Goal: Transaction & Acquisition: Book appointment/travel/reservation

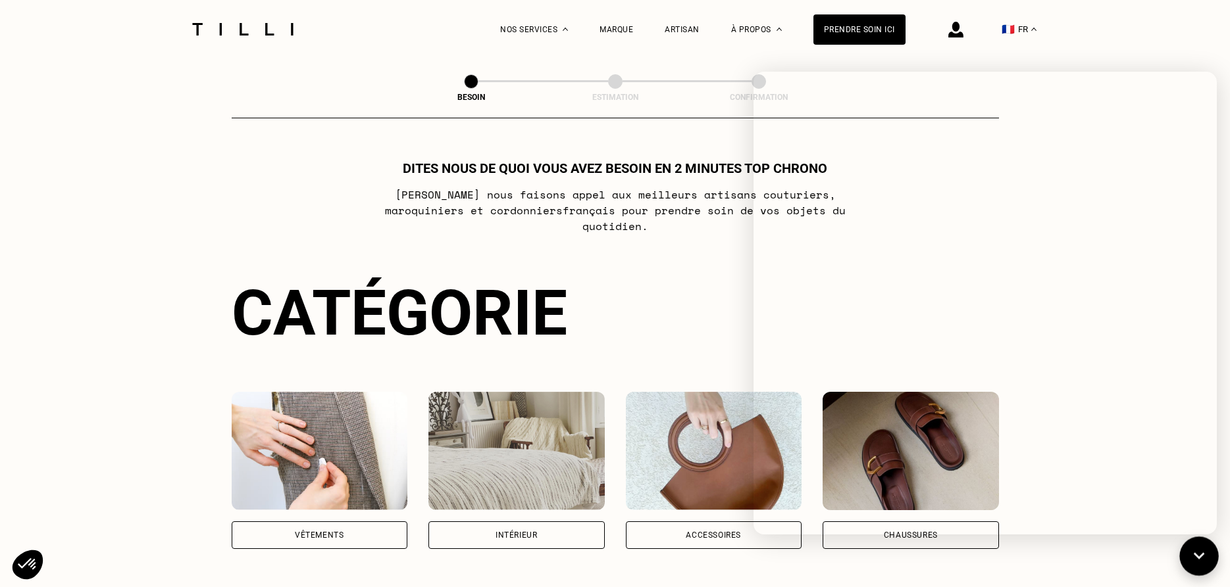
click at [1194, 562] on icon at bounding box center [1199, 556] width 22 height 35
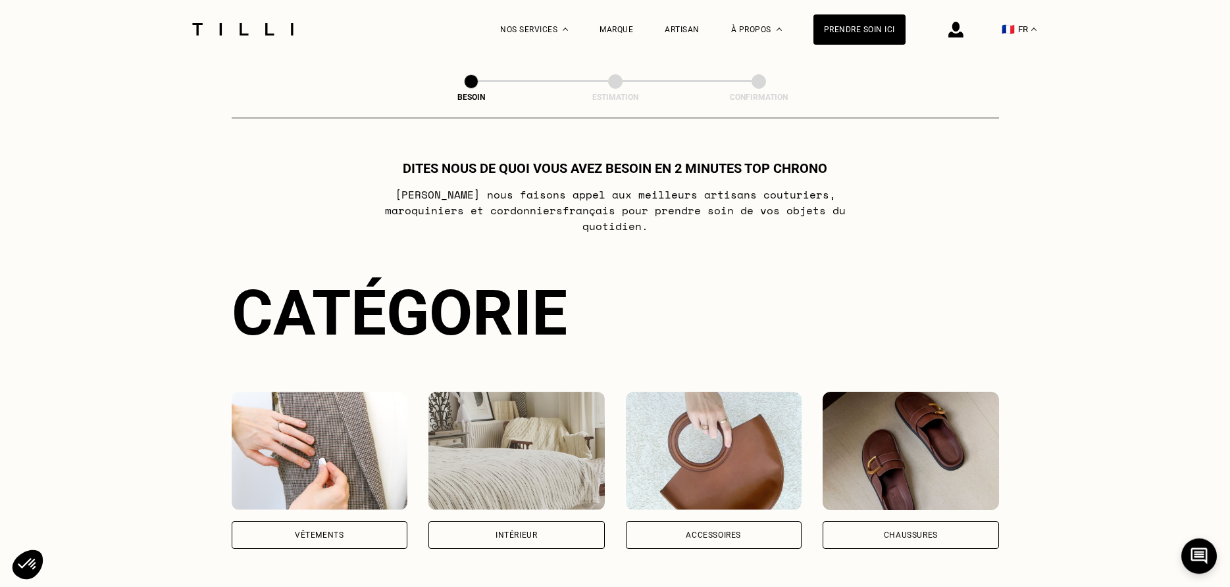
click at [346, 426] on img at bounding box center [320, 451] width 176 height 118
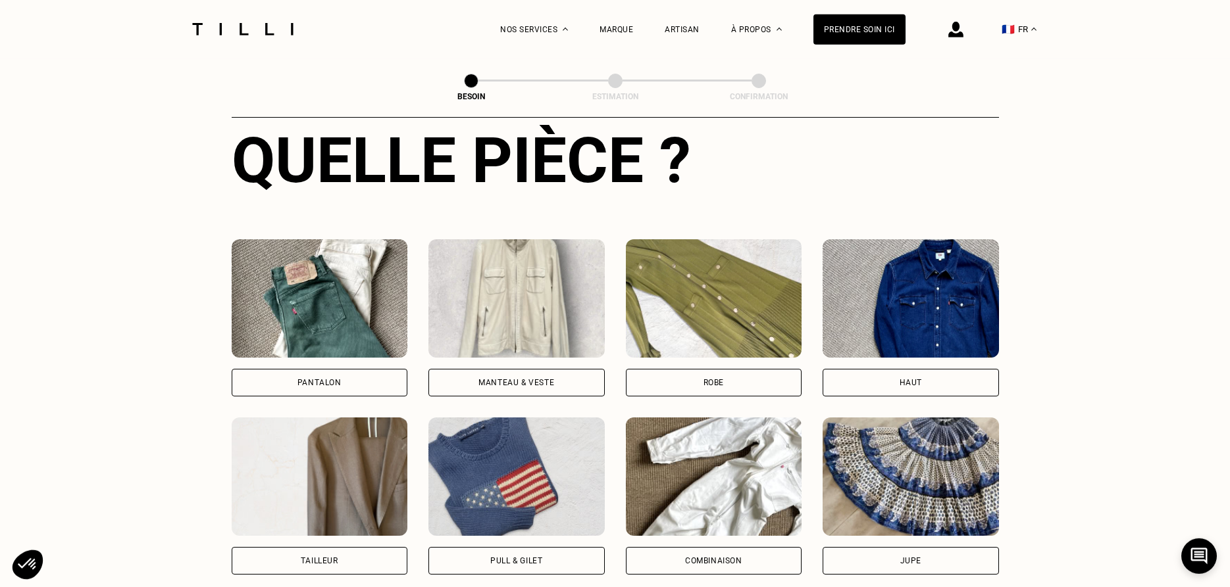
scroll to position [509, 0]
click at [324, 280] on img at bounding box center [320, 299] width 176 height 118
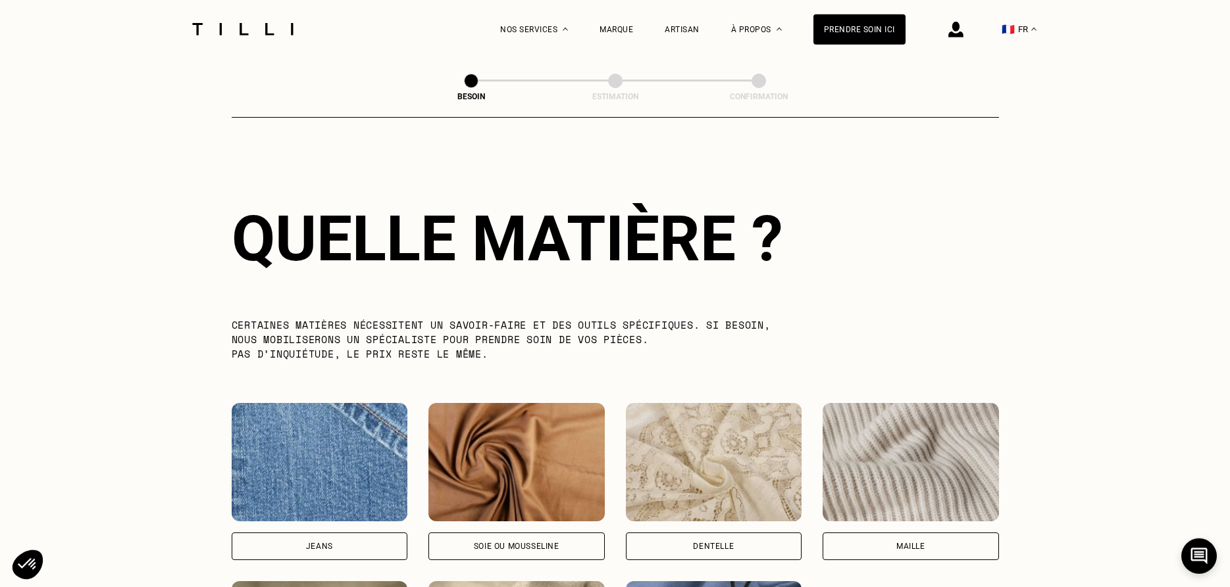
scroll to position [1146, 0]
click at [332, 466] on img at bounding box center [320, 462] width 176 height 118
select select "FR"
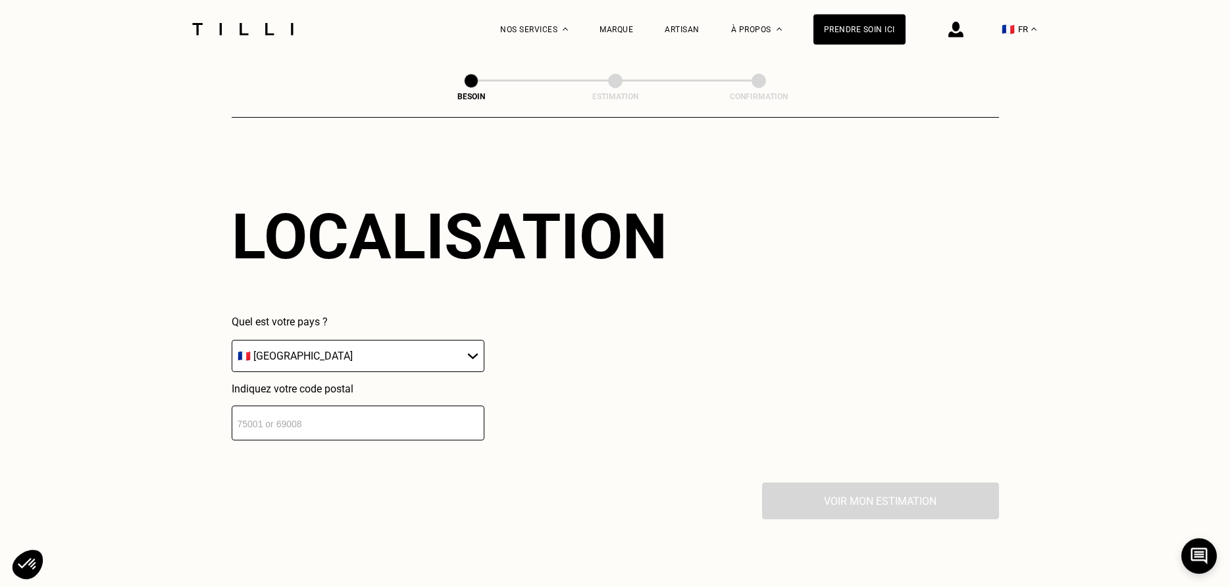
scroll to position [1769, 0]
click at [313, 419] on input "number" at bounding box center [358, 422] width 253 height 35
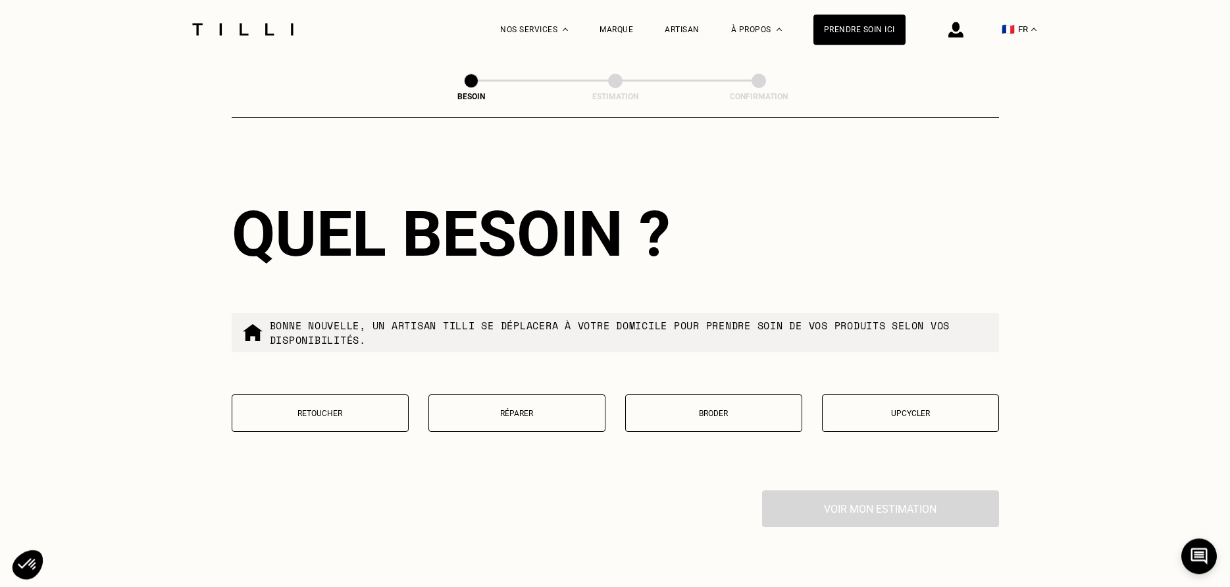
scroll to position [2097, 0]
type input "75003"
click at [485, 410] on p "Réparer" at bounding box center [516, 413] width 162 height 9
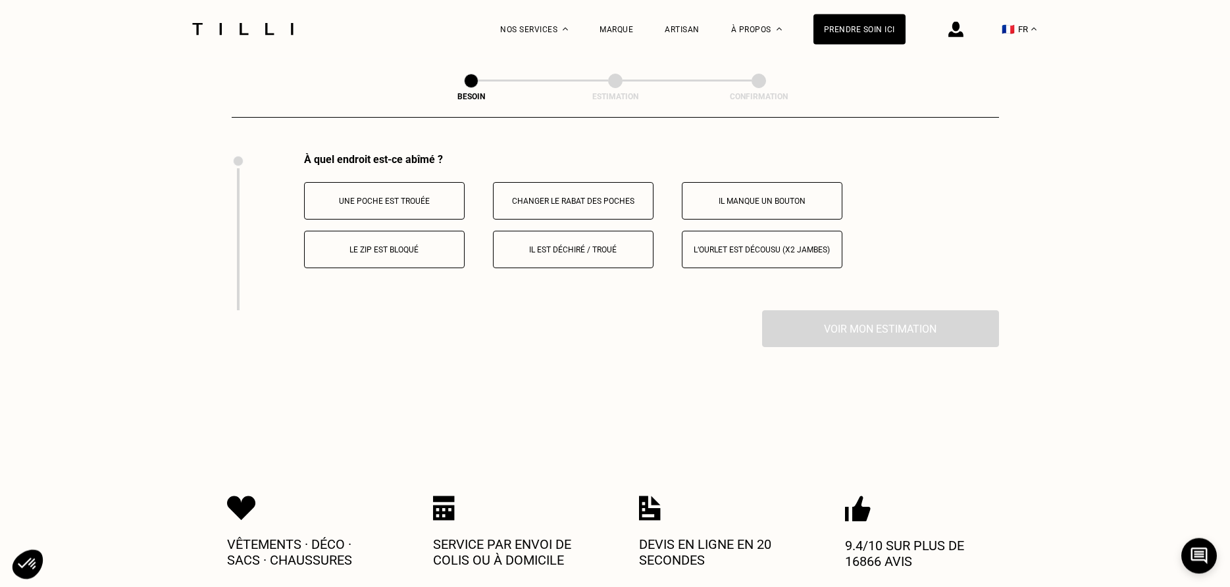
scroll to position [2434, 0]
click at [549, 249] on button "Il est déchiré / troué" at bounding box center [573, 248] width 161 height 37
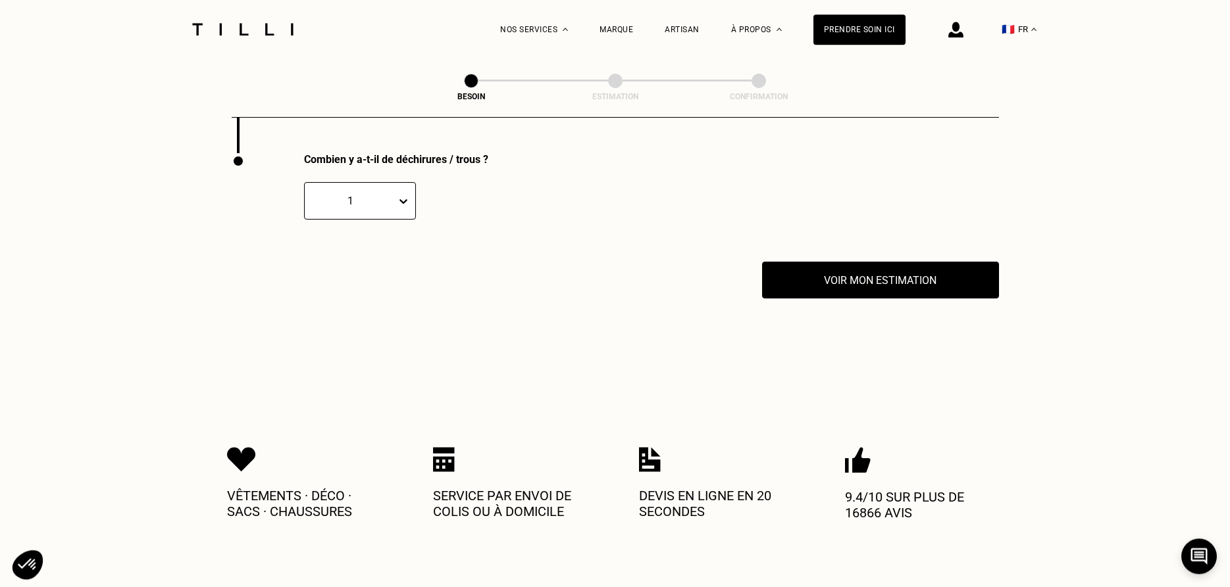
scroll to position [2591, 0]
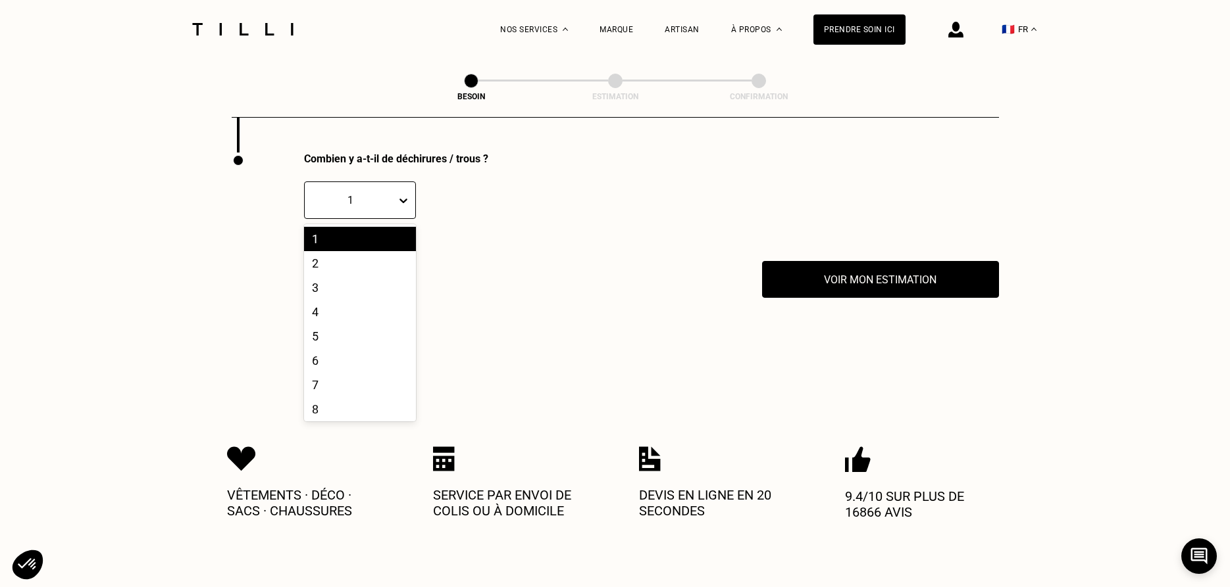
click at [407, 194] on icon at bounding box center [403, 200] width 13 height 13
click at [341, 259] on div "2" at bounding box center [360, 263] width 112 height 24
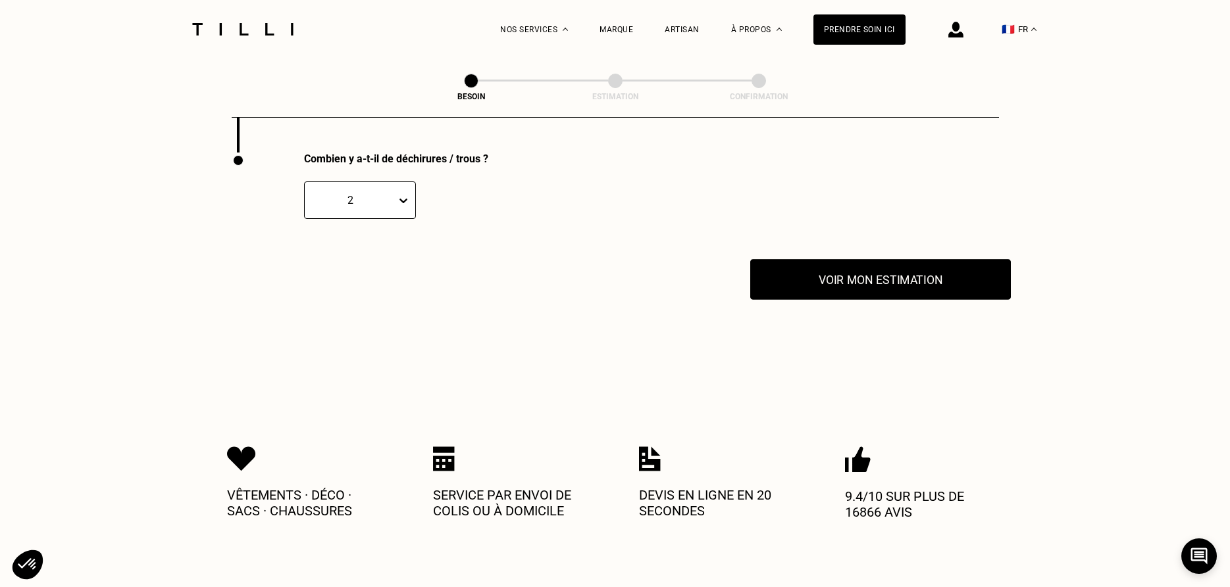
click at [893, 270] on button "Voir mon estimation" at bounding box center [880, 279] width 261 height 41
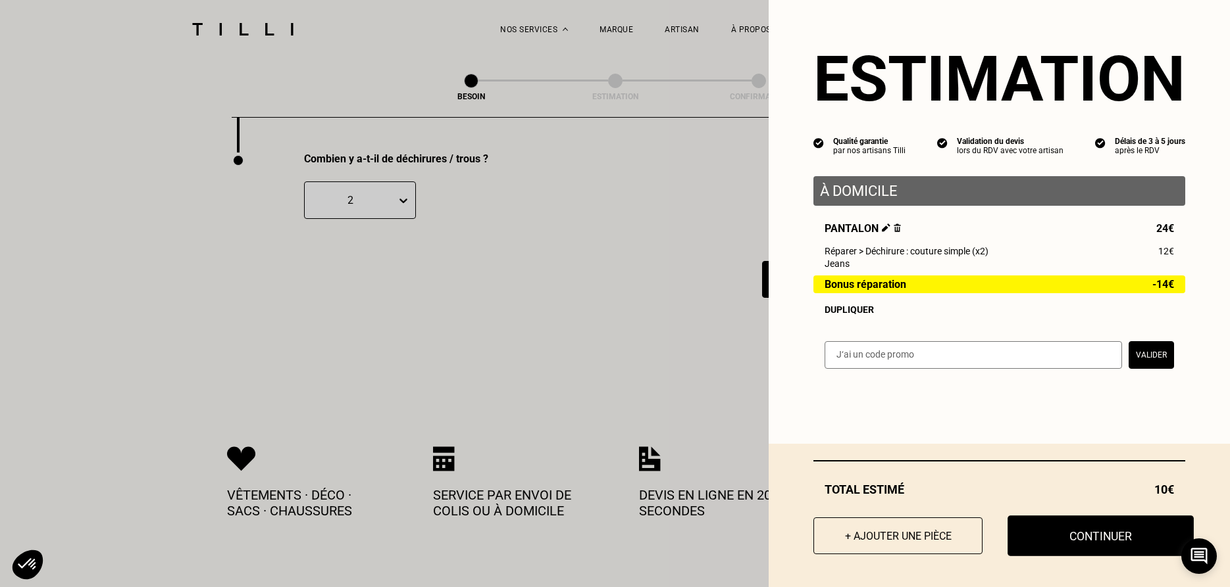
click at [1125, 535] on button "Continuer" at bounding box center [1100, 536] width 186 height 41
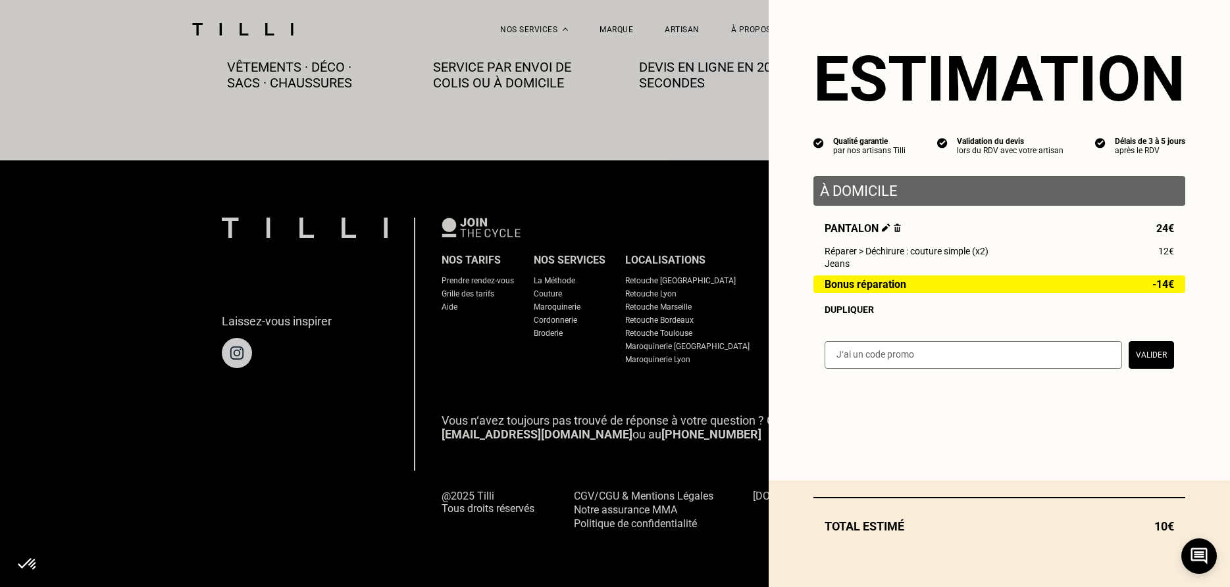
scroll to position [745, 0]
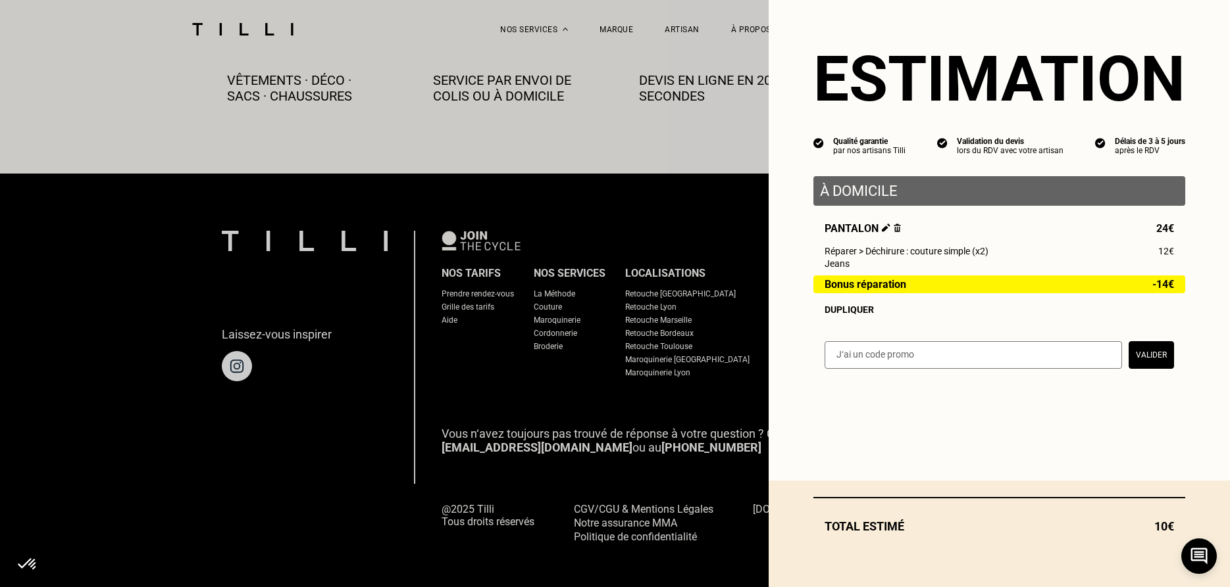
select select "FR"
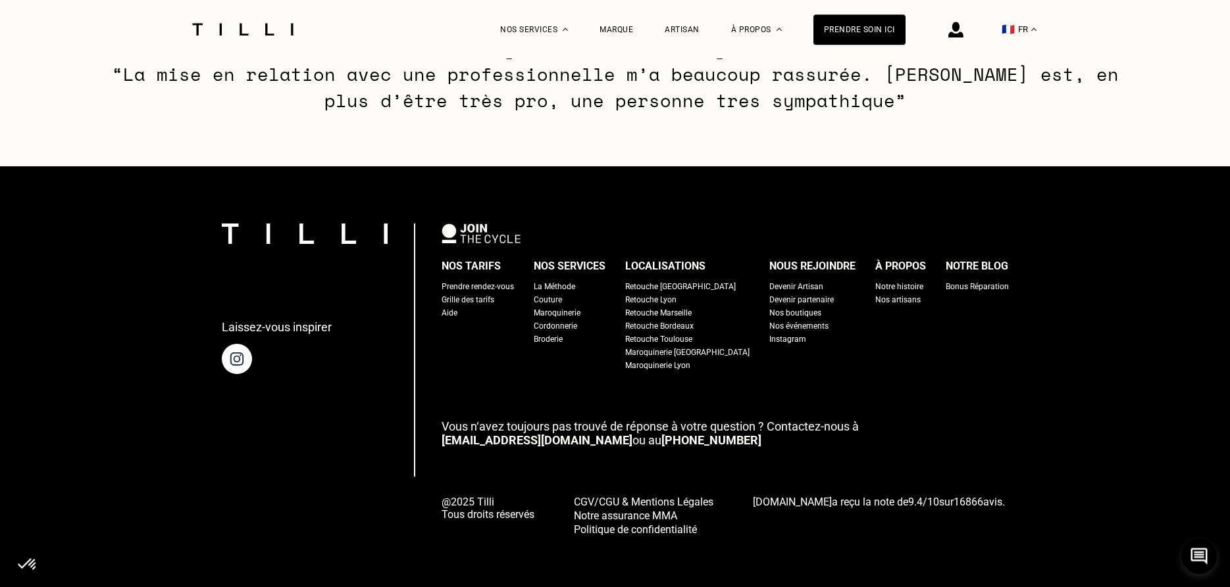
scroll to position [2026, 0]
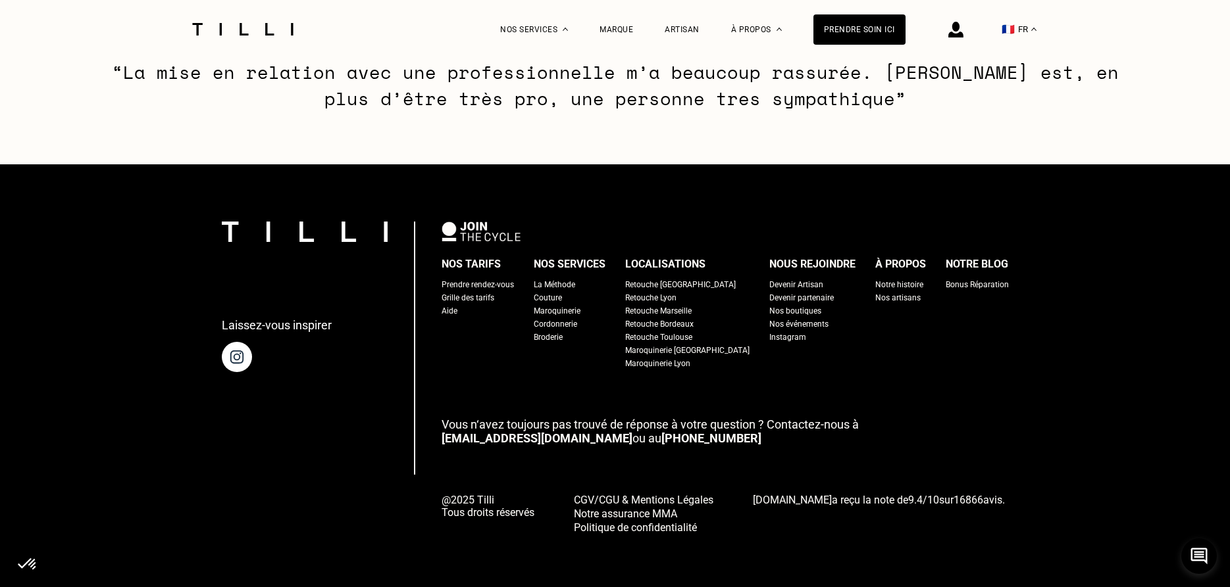
click at [660, 291] on div "Retouche [GEOGRAPHIC_DATA]" at bounding box center [680, 284] width 111 height 13
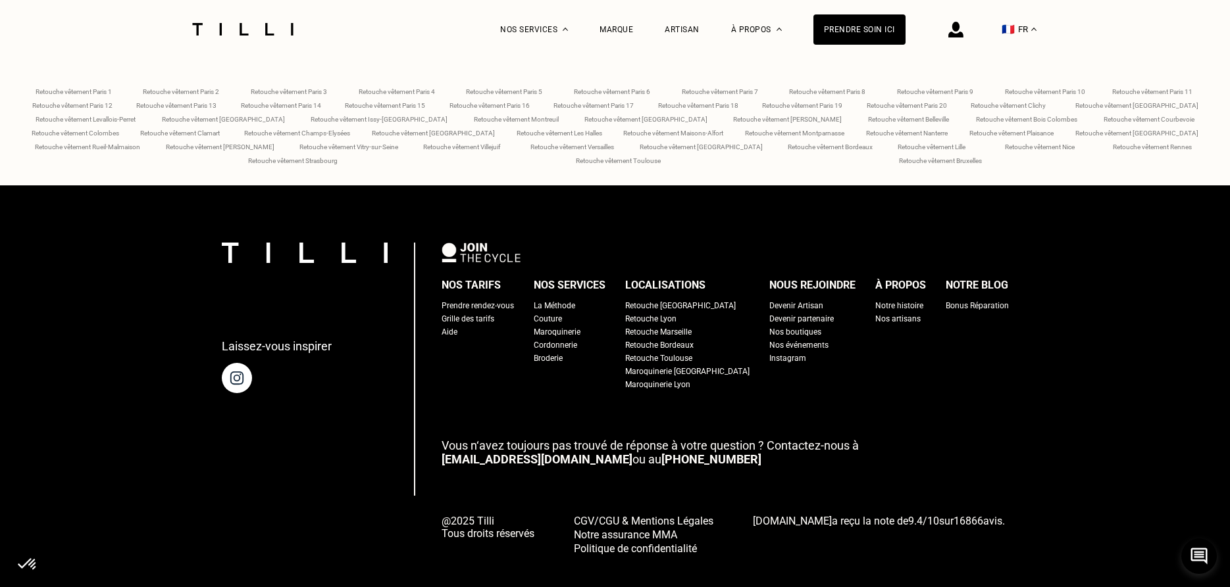
scroll to position [5538, 0]
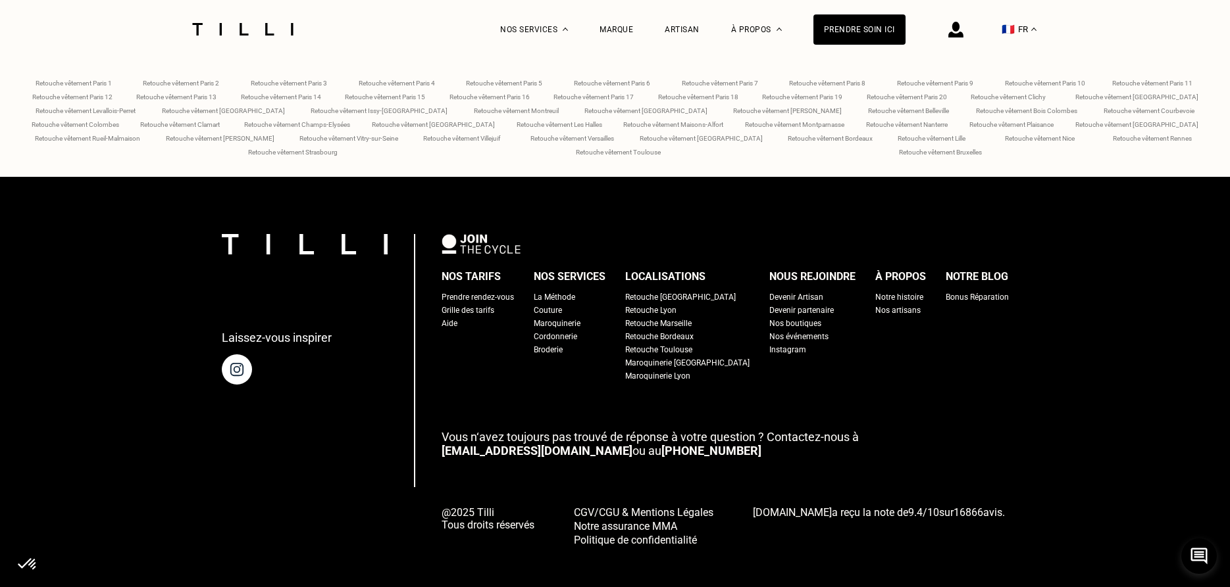
click at [305, 80] on span "Retouche vêtement Paris 3" at bounding box center [289, 83] width 76 height 7
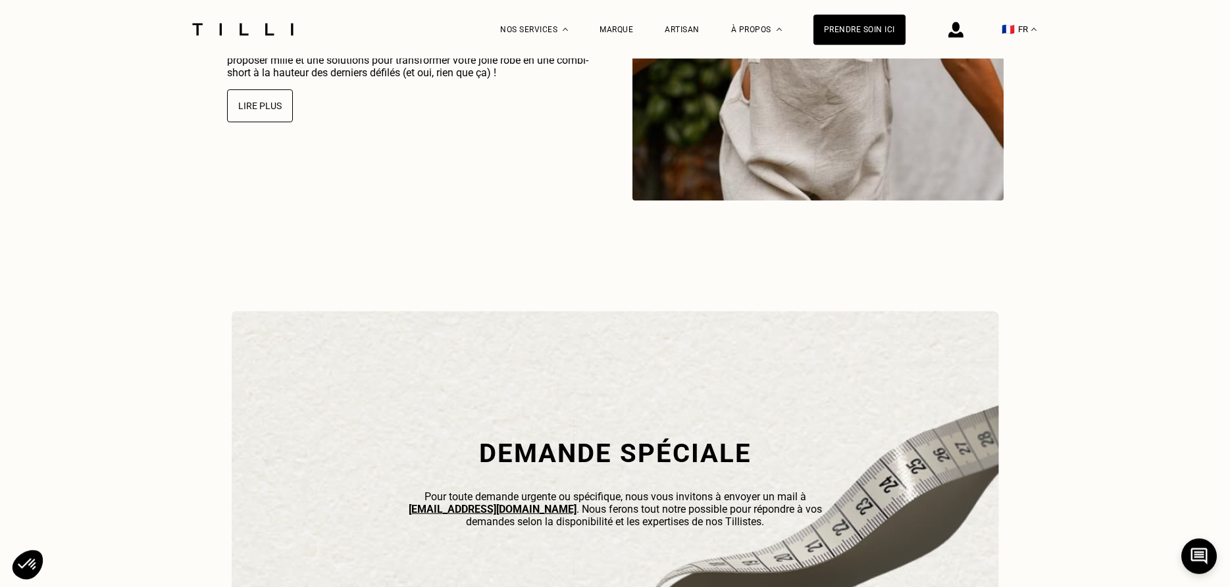
drag, startPoint x: 1224, startPoint y: 581, endPoint x: 1102, endPoint y: 458, distance: 173.5
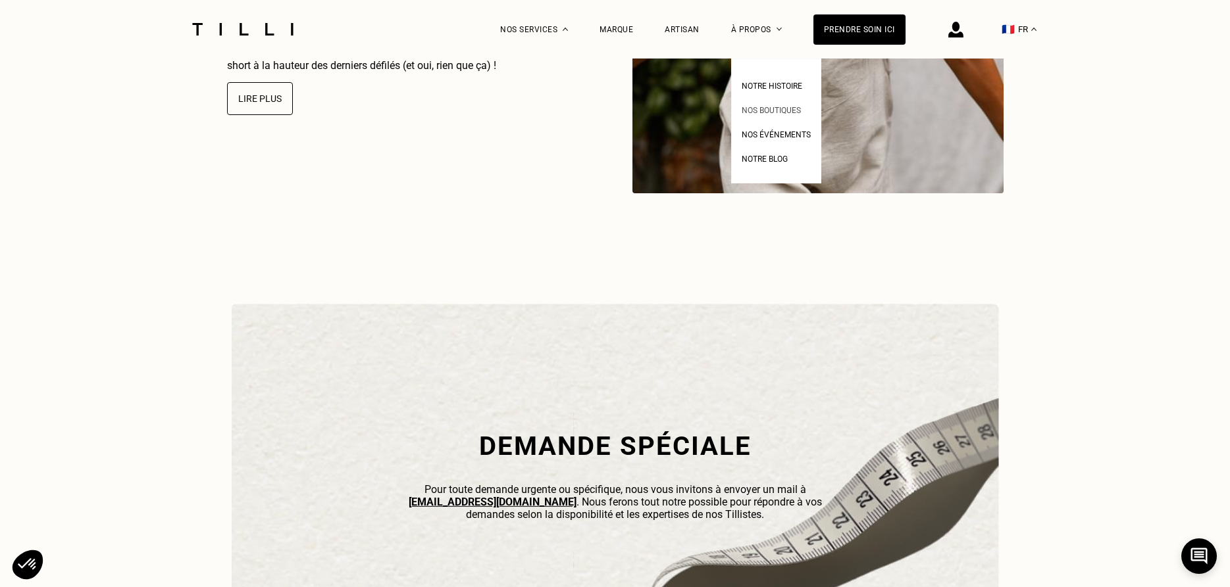
click at [760, 107] on span "Nos boutiques" at bounding box center [770, 110] width 59 height 9
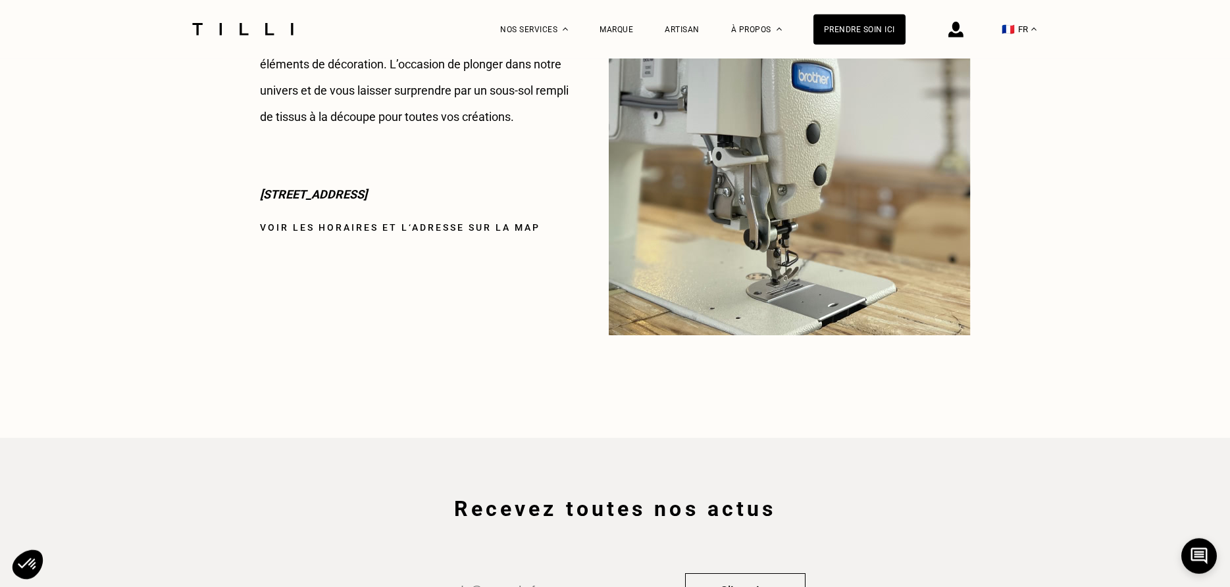
scroll to position [1842, 0]
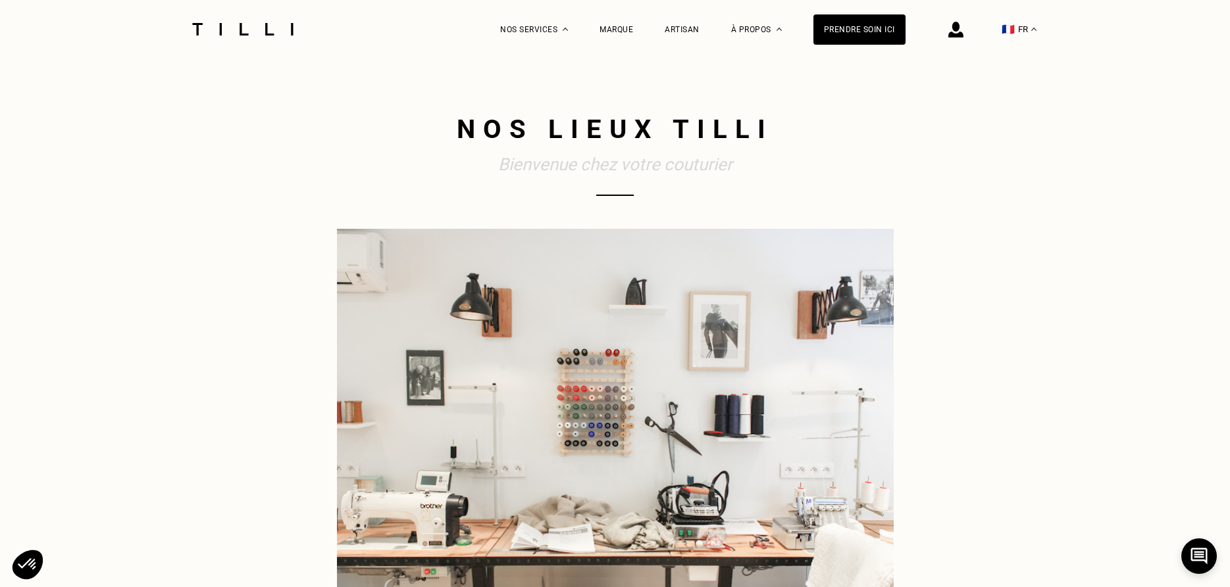
select select "FR"
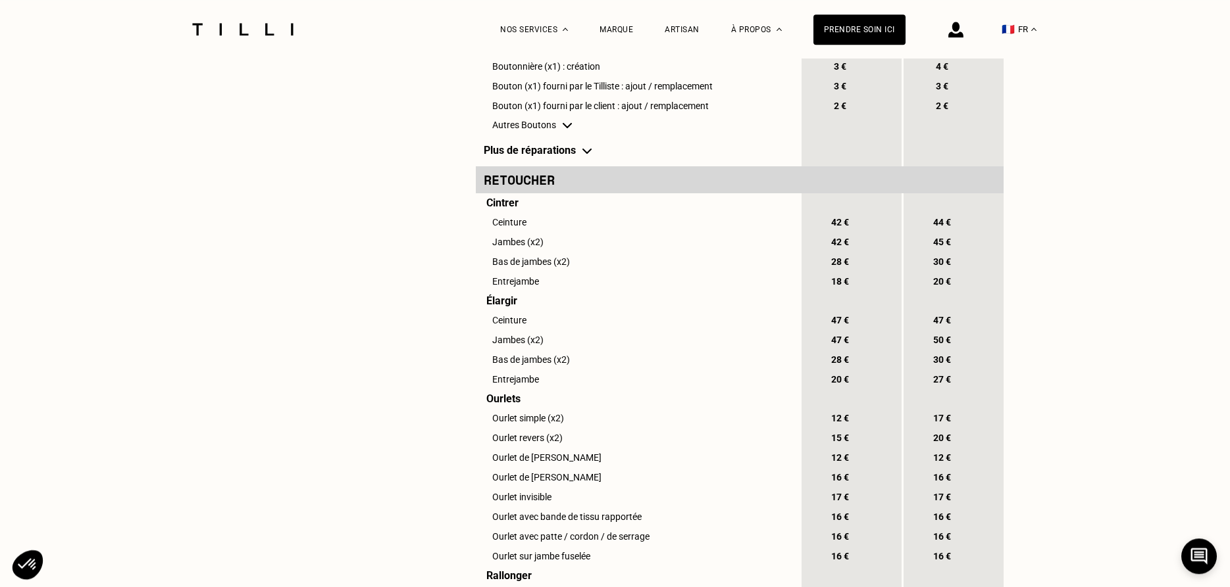
scroll to position [789, 0]
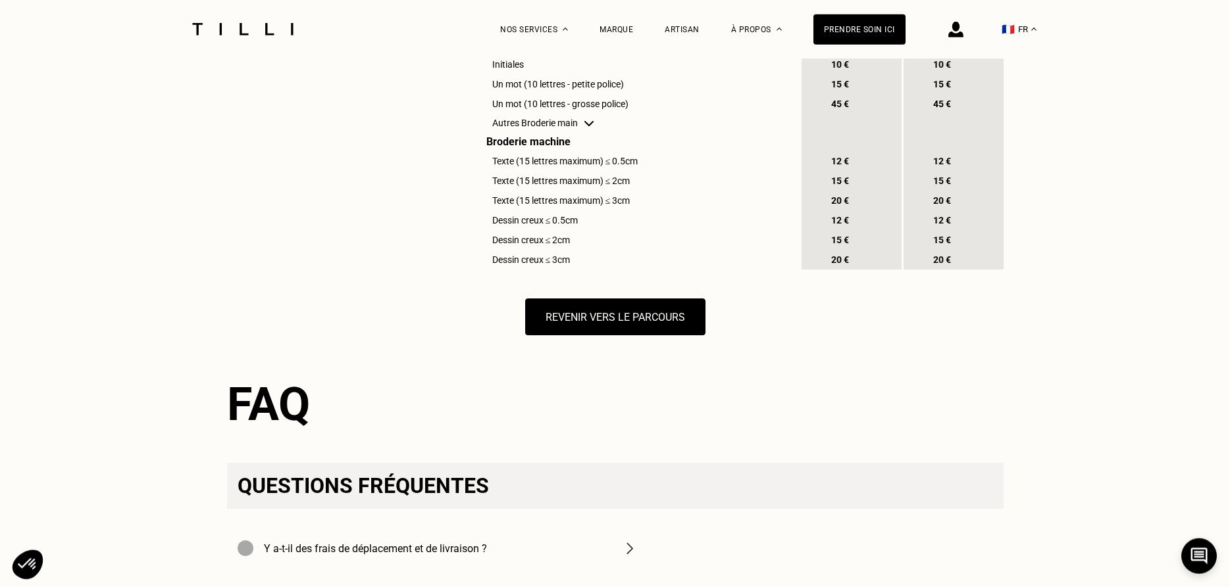
drag, startPoint x: 1226, startPoint y: 584, endPoint x: 1205, endPoint y: 522, distance: 65.9
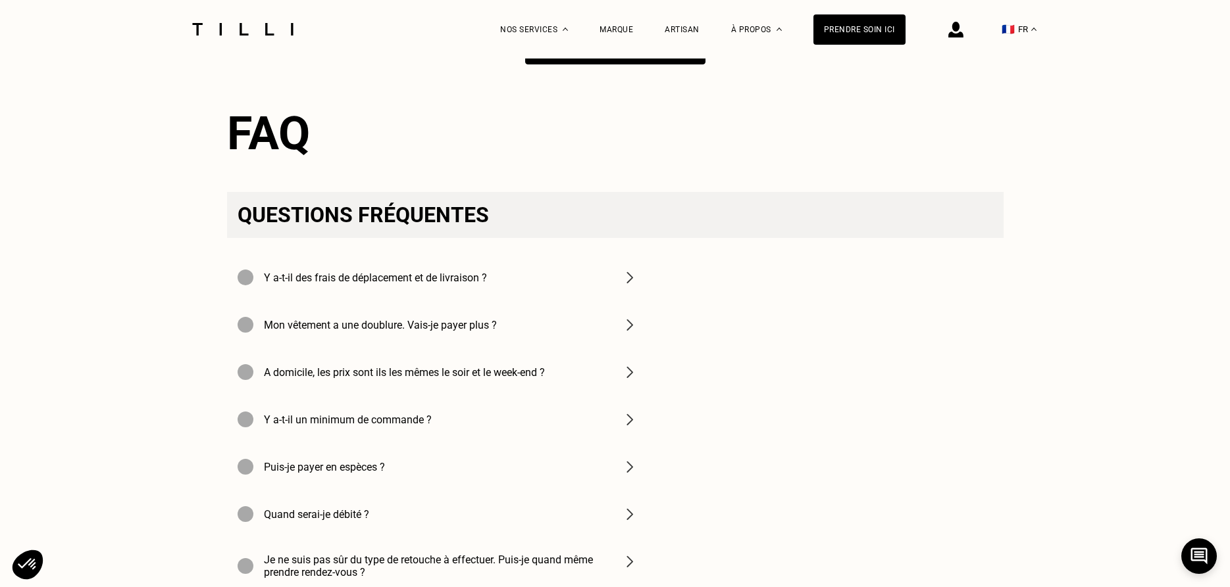
drag, startPoint x: 1225, startPoint y: 582, endPoint x: 1093, endPoint y: 472, distance: 171.4
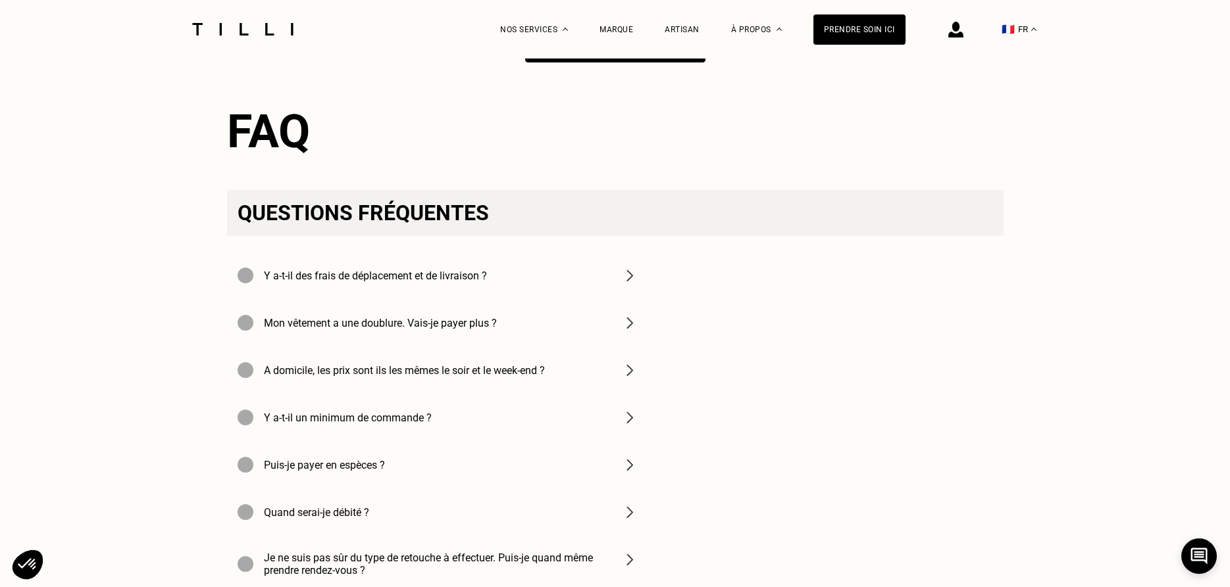
click at [632, 284] on img at bounding box center [630, 276] width 16 height 16
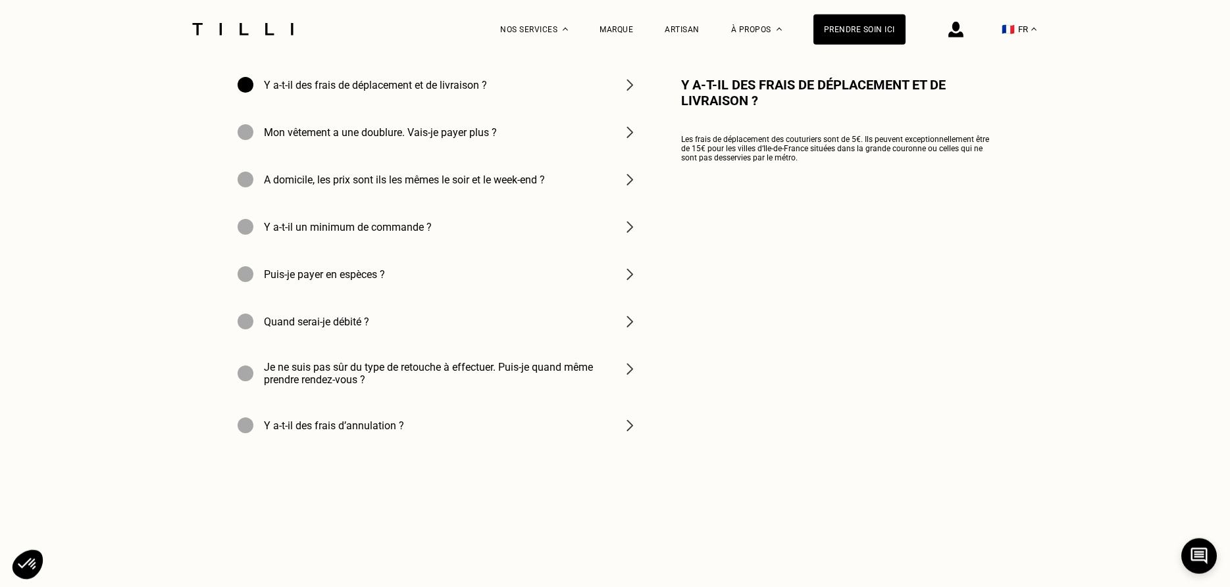
scroll to position [1921, 0]
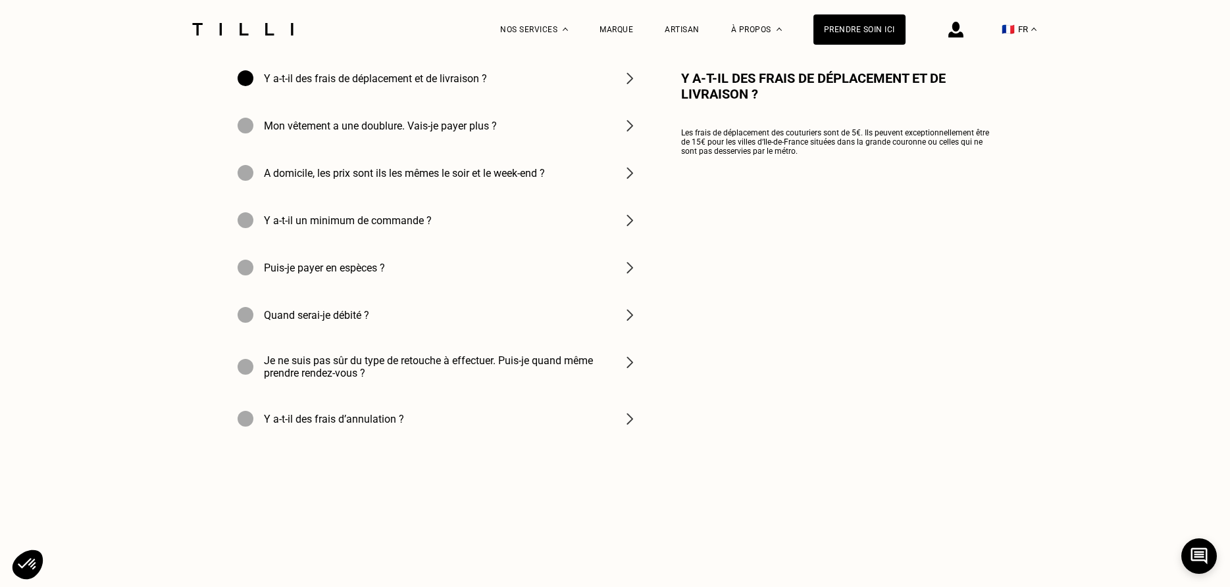
click at [632, 370] on img at bounding box center [630, 363] width 16 height 16
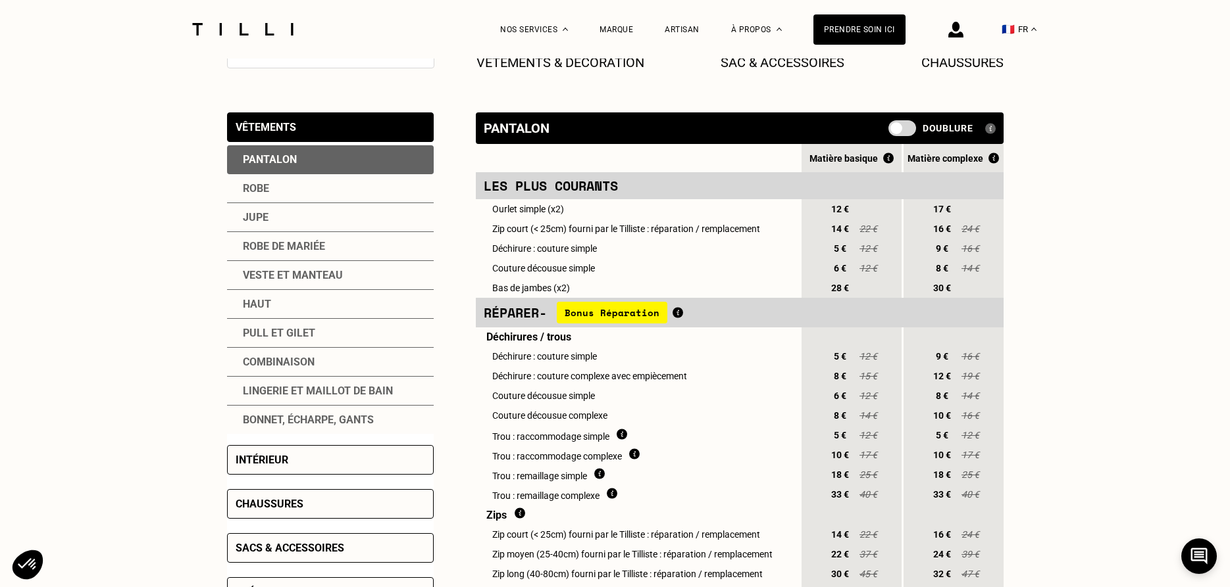
scroll to position [224, 0]
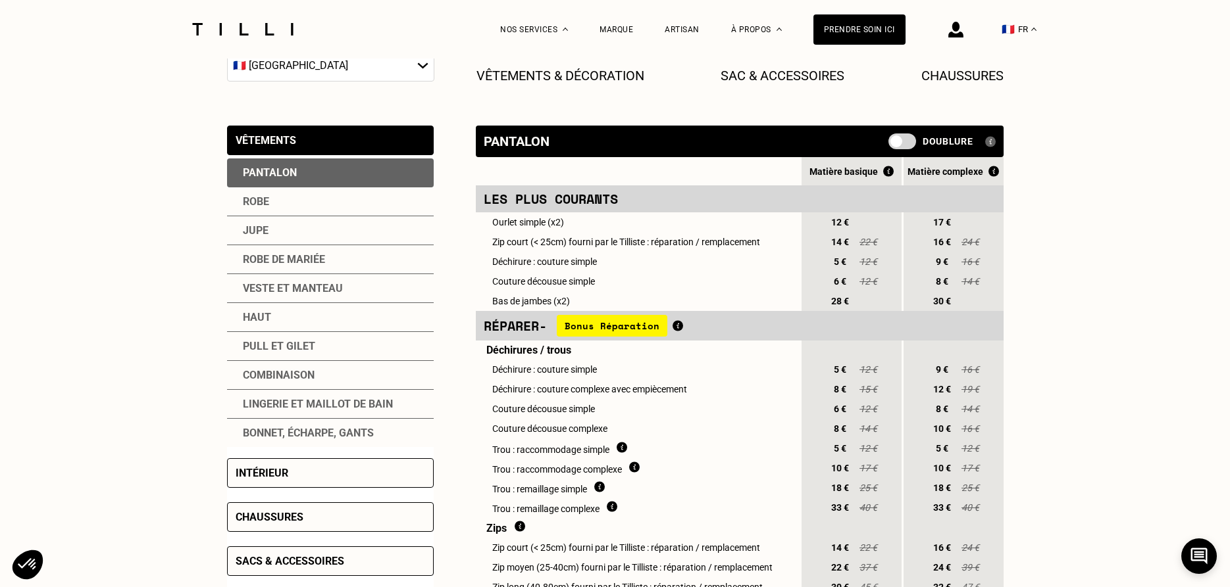
click at [345, 176] on div "Pantalon" at bounding box center [330, 173] width 207 height 29
click at [274, 182] on div "Pantalon" at bounding box center [330, 173] width 207 height 29
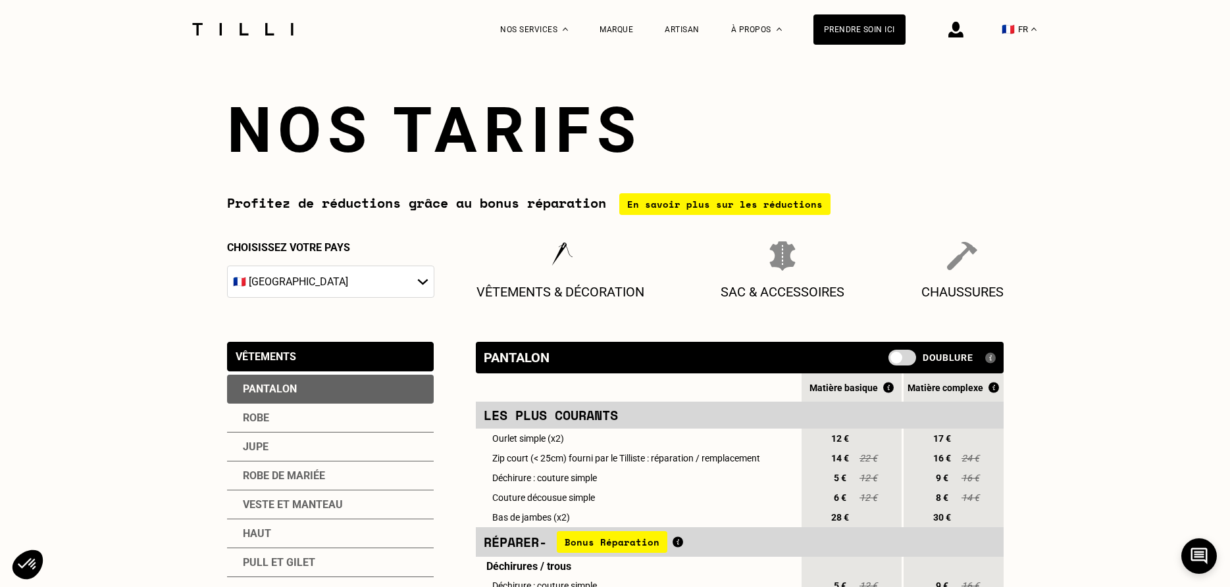
scroll to position [0, 0]
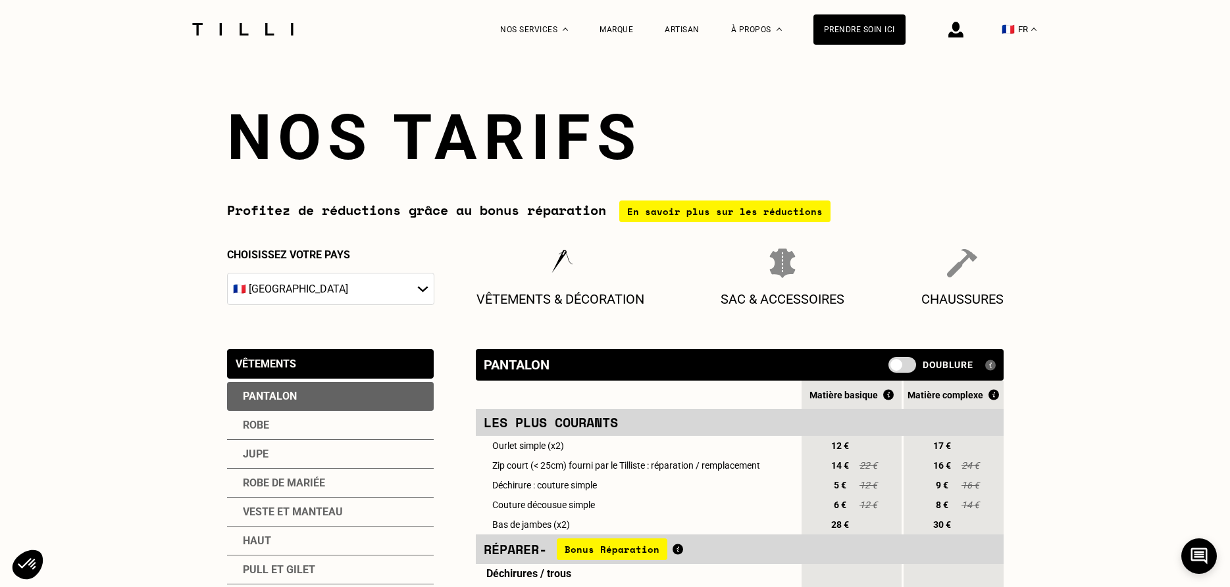
drag, startPoint x: 1228, startPoint y: 4, endPoint x: 1036, endPoint y: 60, distance: 200.1
click at [534, 208] on span "Nos prix" at bounding box center [527, 207] width 35 height 9
click at [532, 213] on link "Nos prix" at bounding box center [527, 206] width 35 height 14
click at [532, 210] on span "Nos prix" at bounding box center [527, 207] width 35 height 9
click at [543, 108] on span "Retoucherie" at bounding box center [535, 110] width 51 height 9
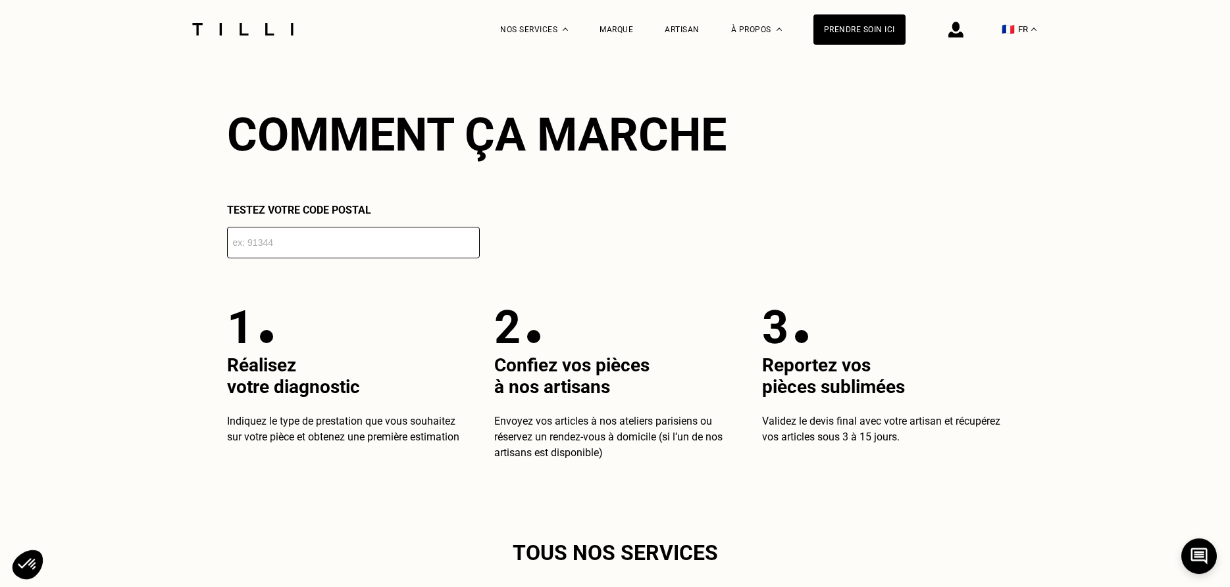
scroll to position [2342, 0]
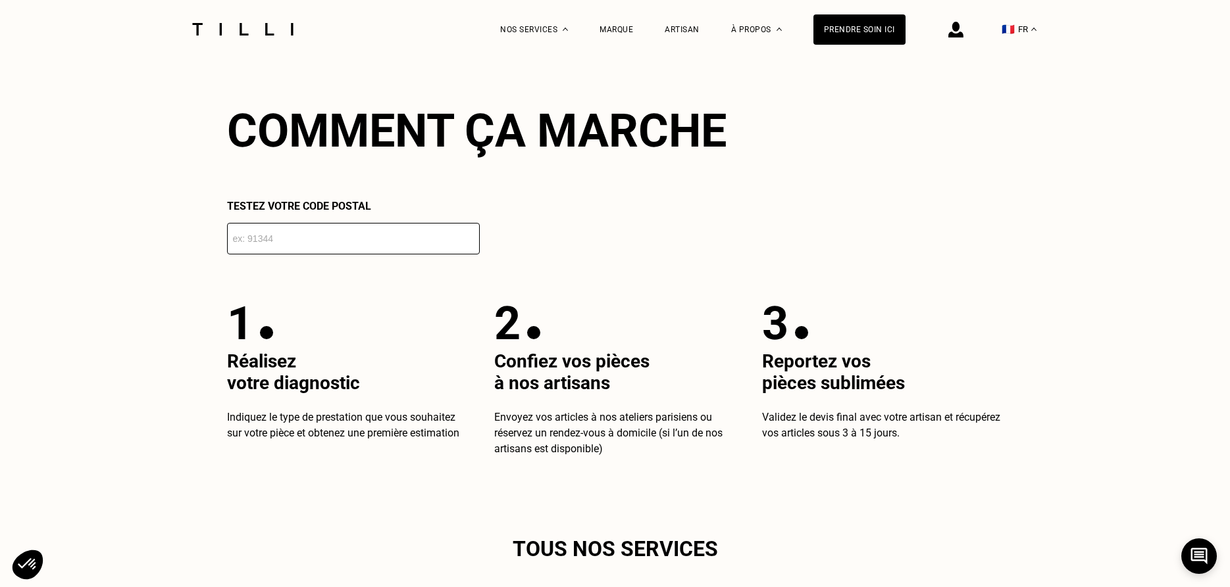
drag, startPoint x: 1226, startPoint y: 581, endPoint x: 1185, endPoint y: 535, distance: 61.5
type input "-1"
click at [468, 247] on input "-1" at bounding box center [353, 239] width 253 height 32
click at [263, 245] on input "-1" at bounding box center [353, 239] width 253 height 32
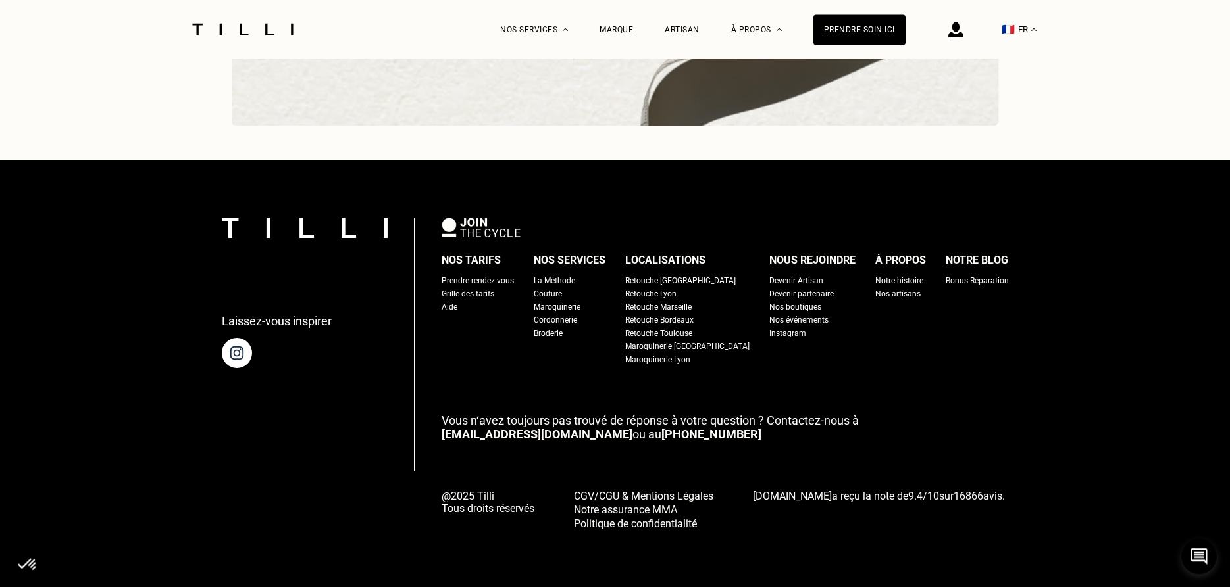
scroll to position [4444, 0]
type input "75003"
click at [457, 305] on div "Aide" at bounding box center [449, 307] width 16 height 13
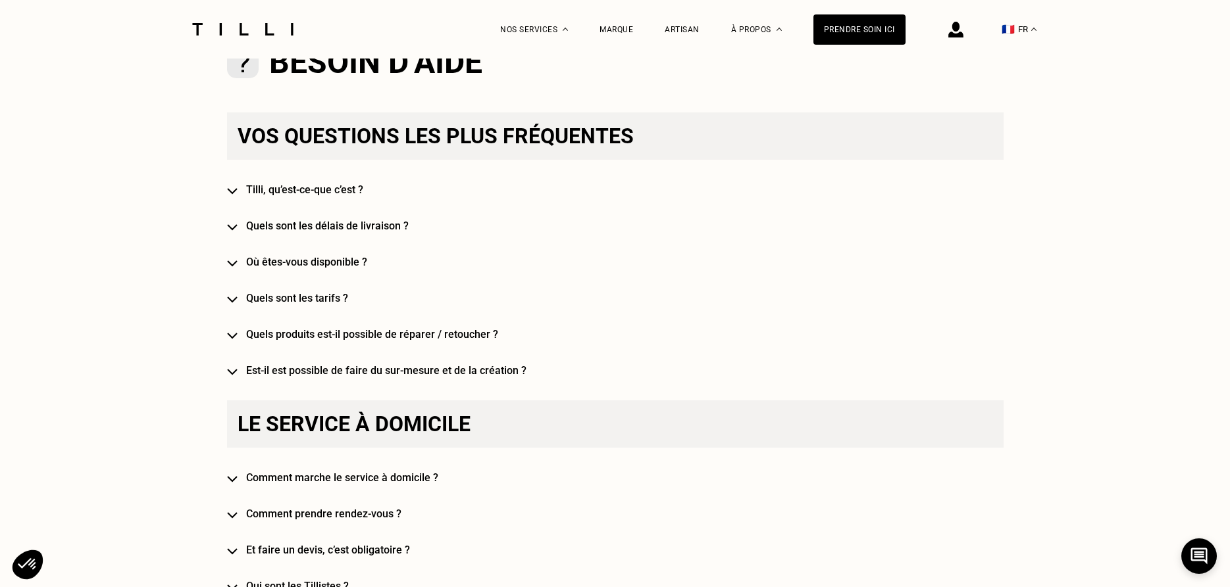
scroll to position [763, 0]
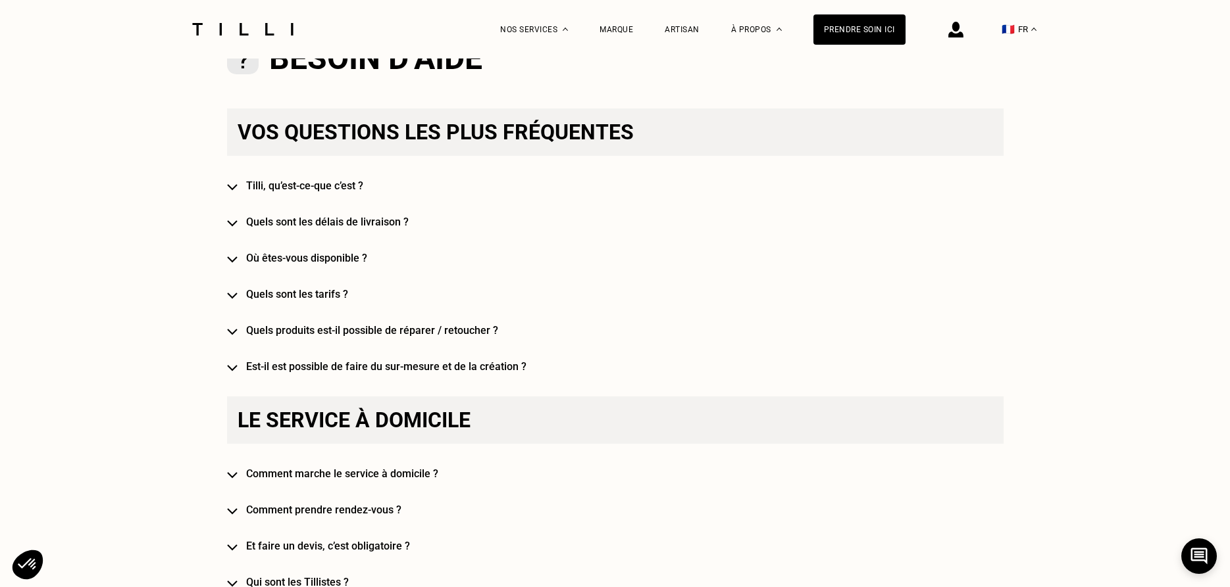
click at [310, 259] on h4 "Où êtes-vous disponible ?" at bounding box center [634, 258] width 776 height 12
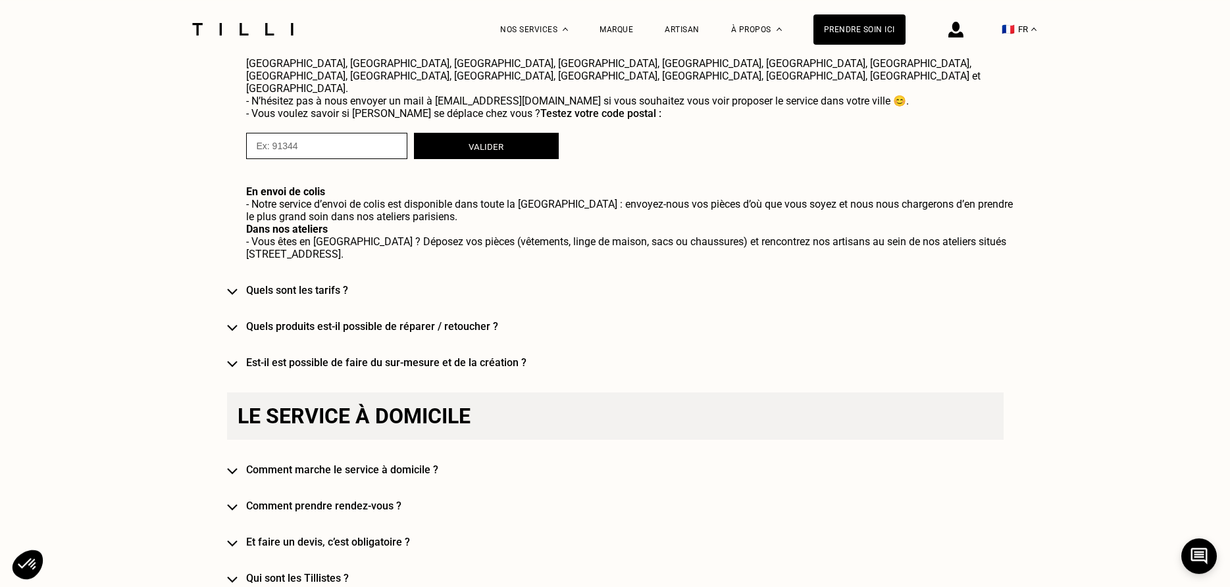
drag, startPoint x: 1225, startPoint y: 580, endPoint x: 951, endPoint y: 529, distance: 279.1
click at [232, 324] on img at bounding box center [232, 327] width 11 height 7
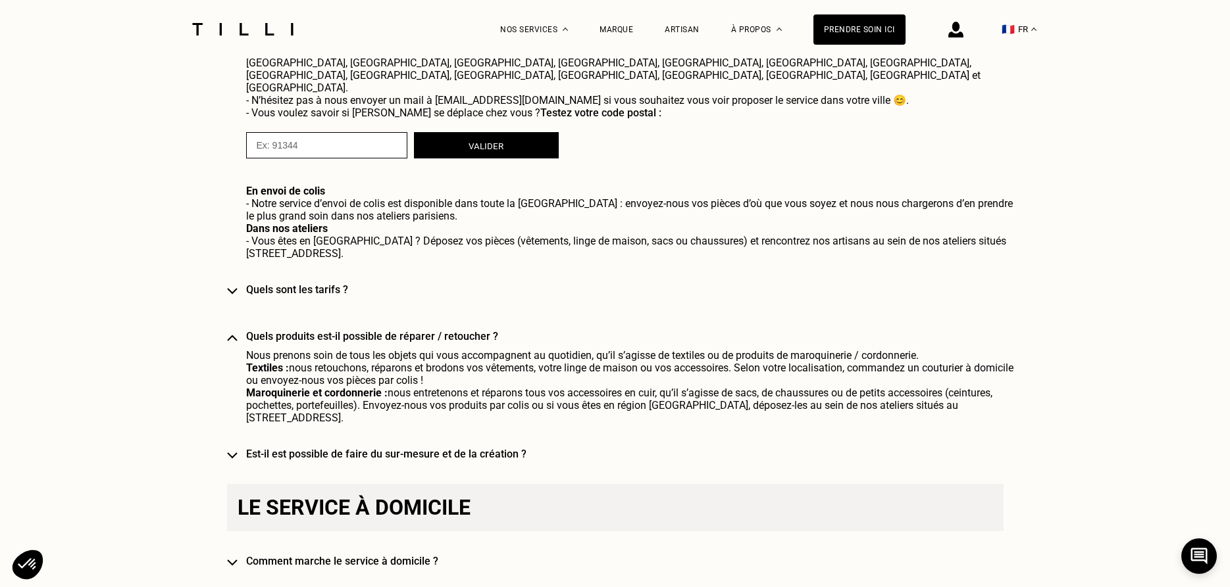
click at [235, 288] on img at bounding box center [232, 291] width 11 height 7
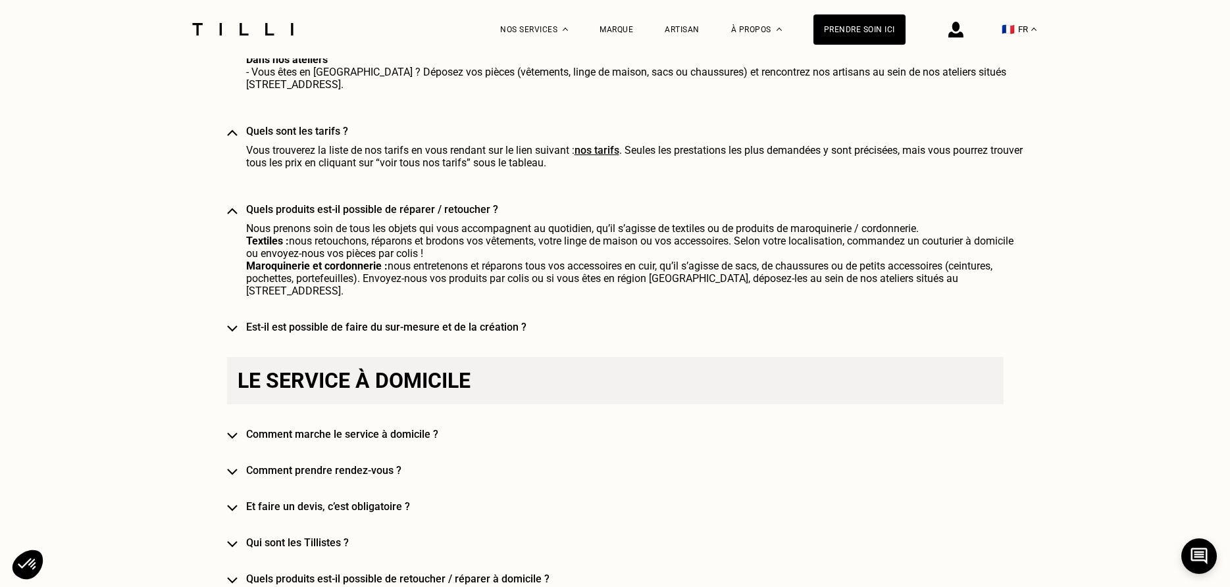
scroll to position [1184, 0]
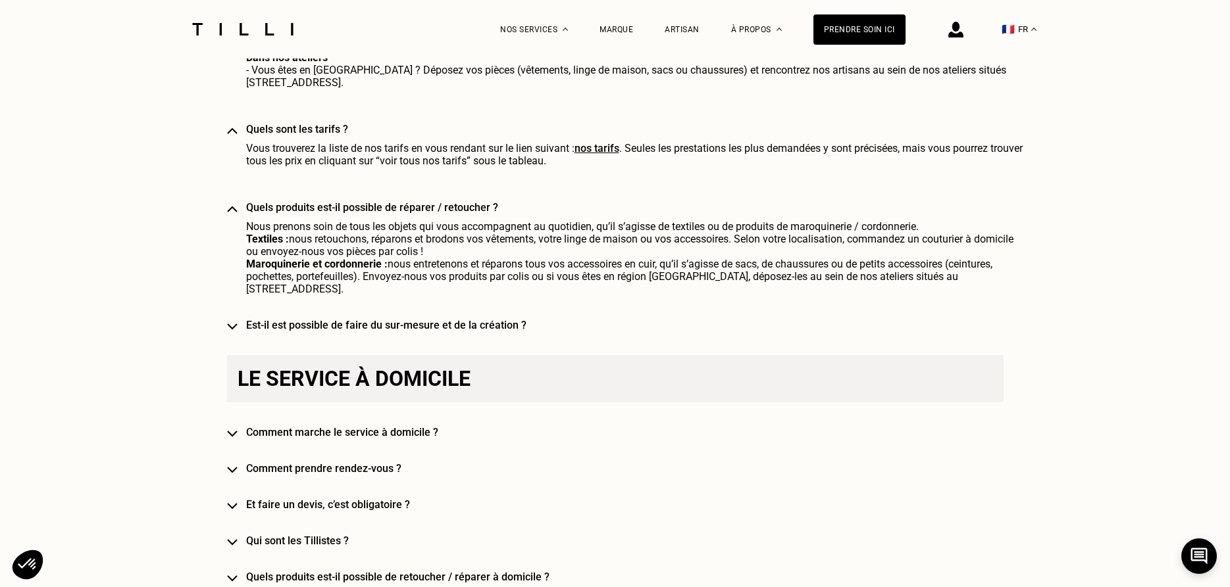
click at [592, 142] on link "nos tarifs" at bounding box center [596, 148] width 45 height 12
select select "FR"
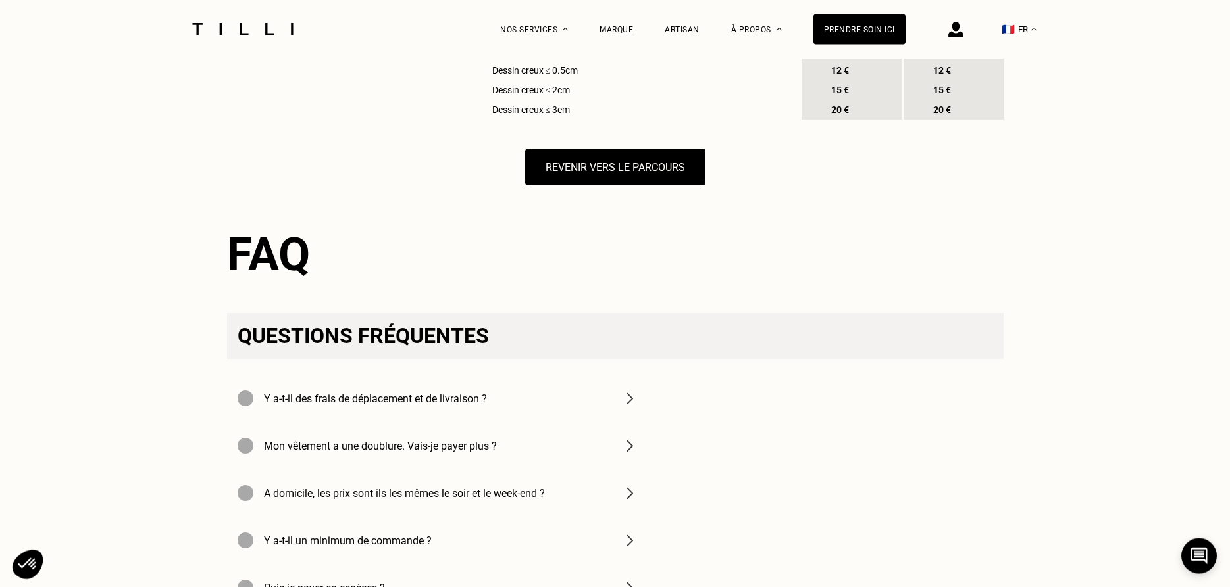
scroll to position [1618, 0]
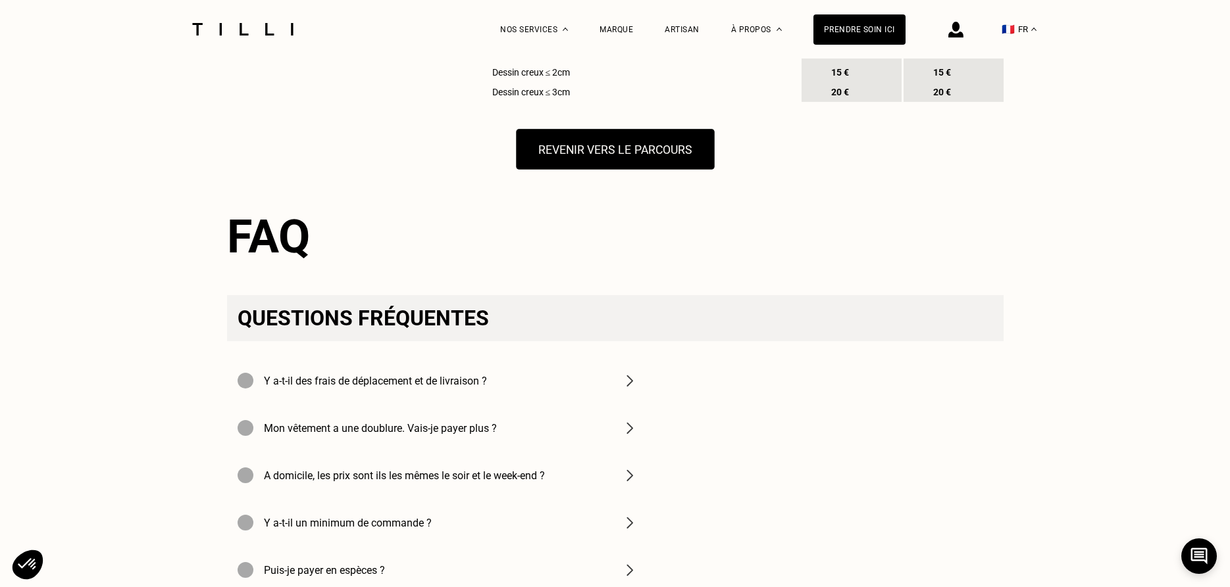
click at [635, 170] on button "Revenir vers le parcours" at bounding box center [615, 149] width 198 height 41
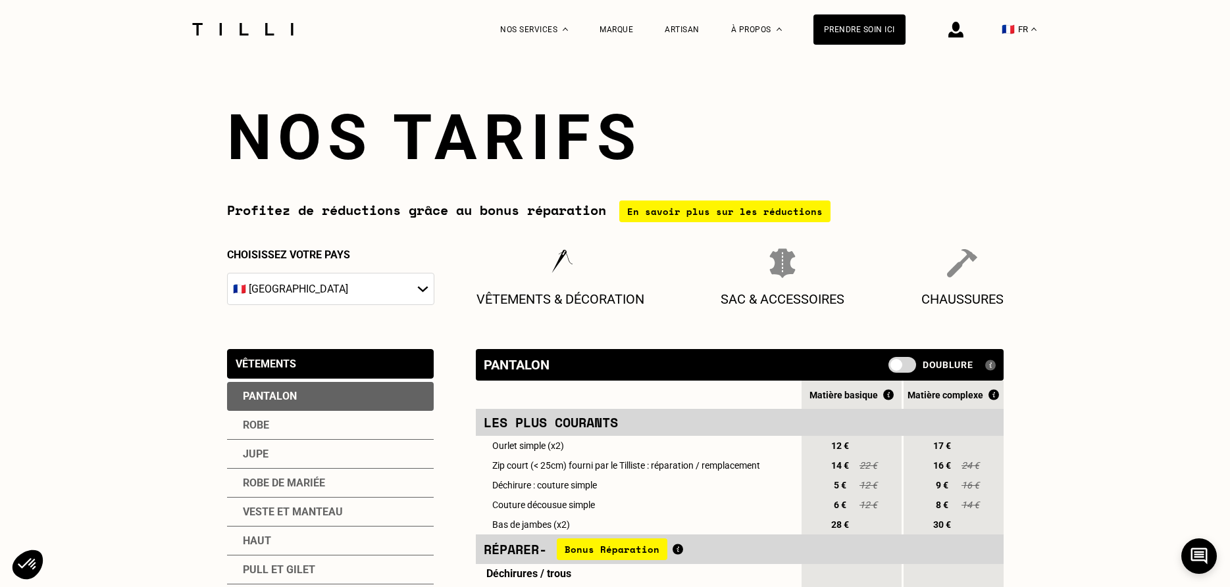
select select "FR"
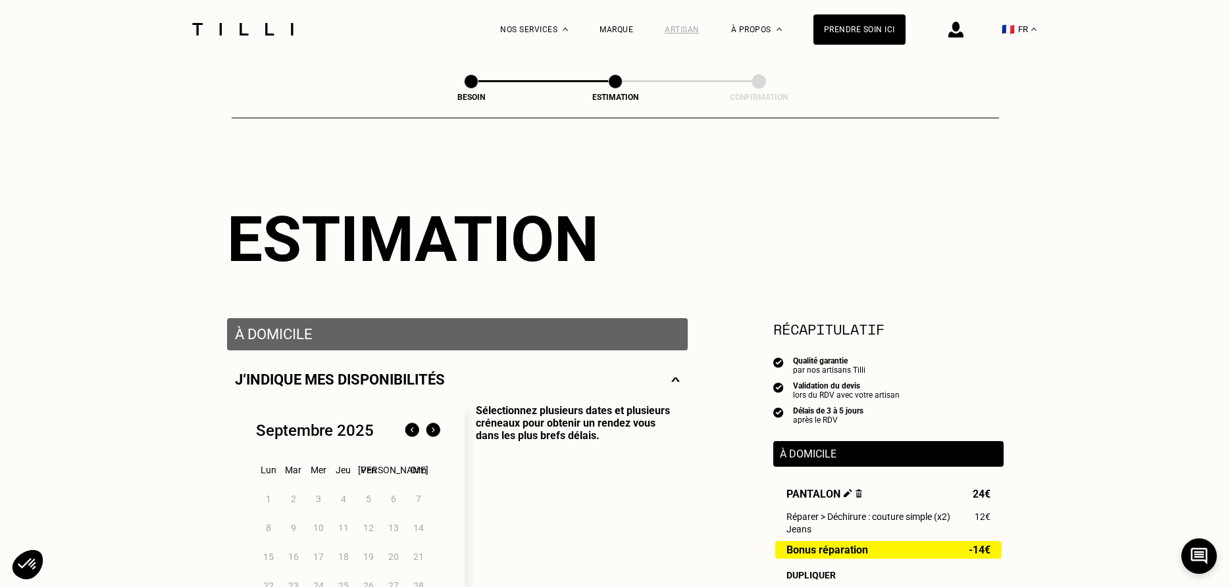
click at [687, 26] on div "Artisan" at bounding box center [681, 29] width 35 height 9
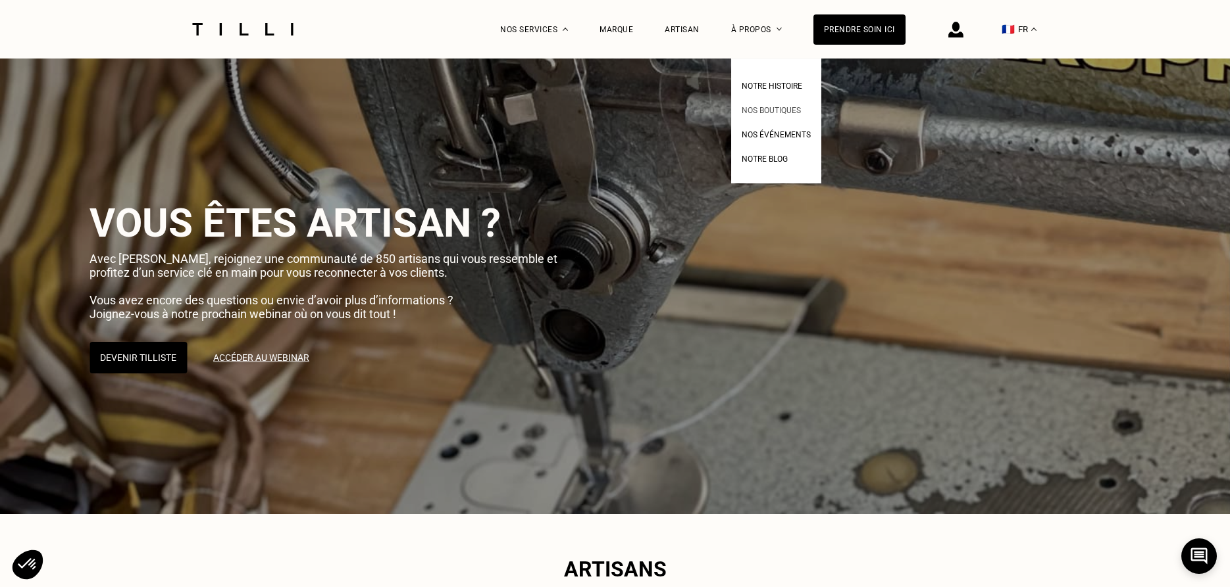
click at [753, 105] on link "Nos boutiques" at bounding box center [770, 109] width 59 height 14
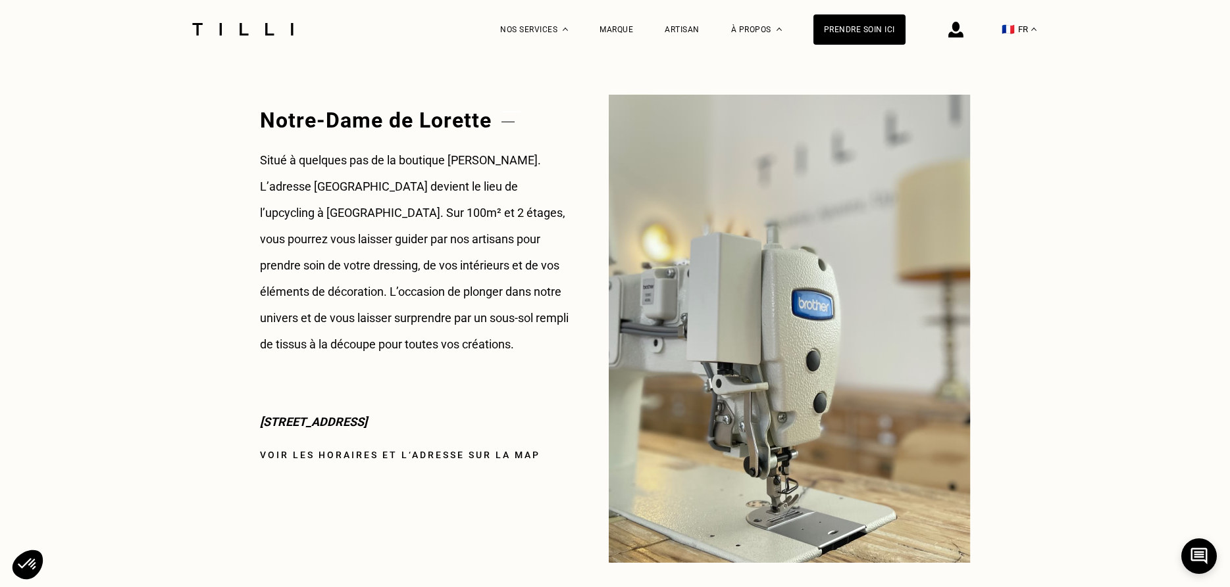
scroll to position [1645, 0]
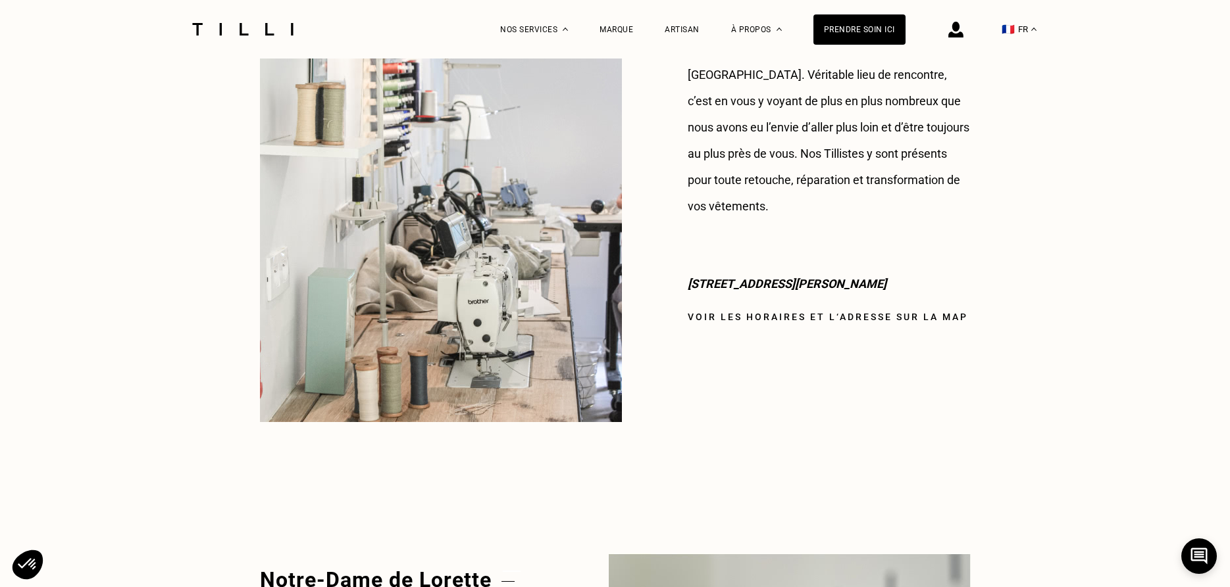
drag, startPoint x: 1224, startPoint y: 5, endPoint x: 1003, endPoint y: 89, distance: 236.8
click at [723, 312] on link "Voir les horaires et l‘adresse sur la map" at bounding box center [827, 317] width 280 height 11
